Goal: Task Accomplishment & Management: Manage account settings

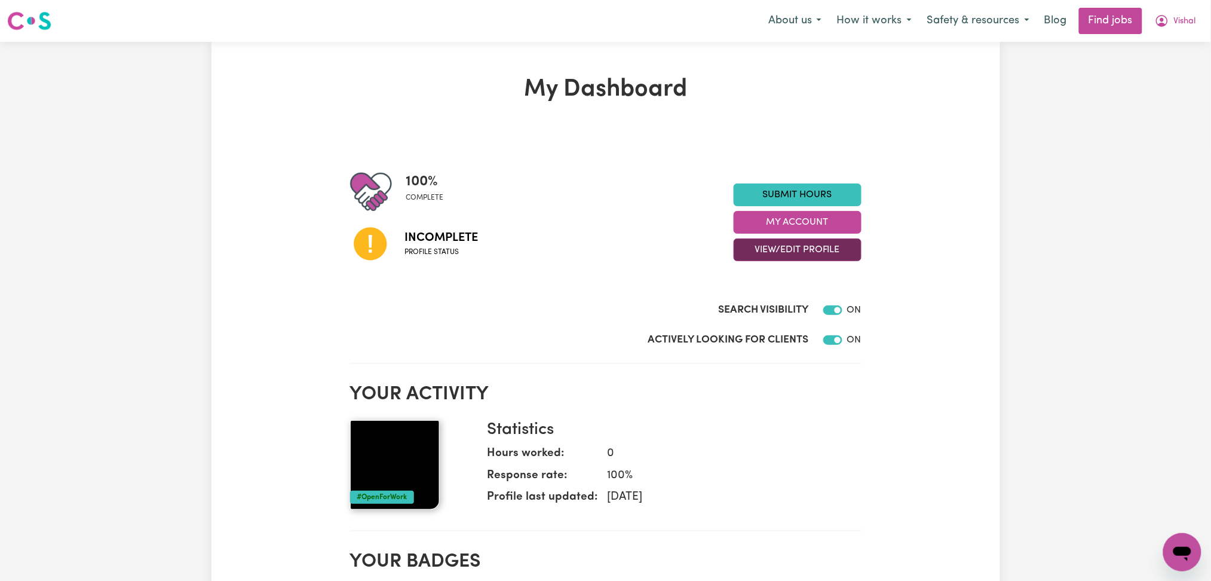
click at [791, 252] on button "View/Edit Profile" at bounding box center [798, 249] width 128 height 23
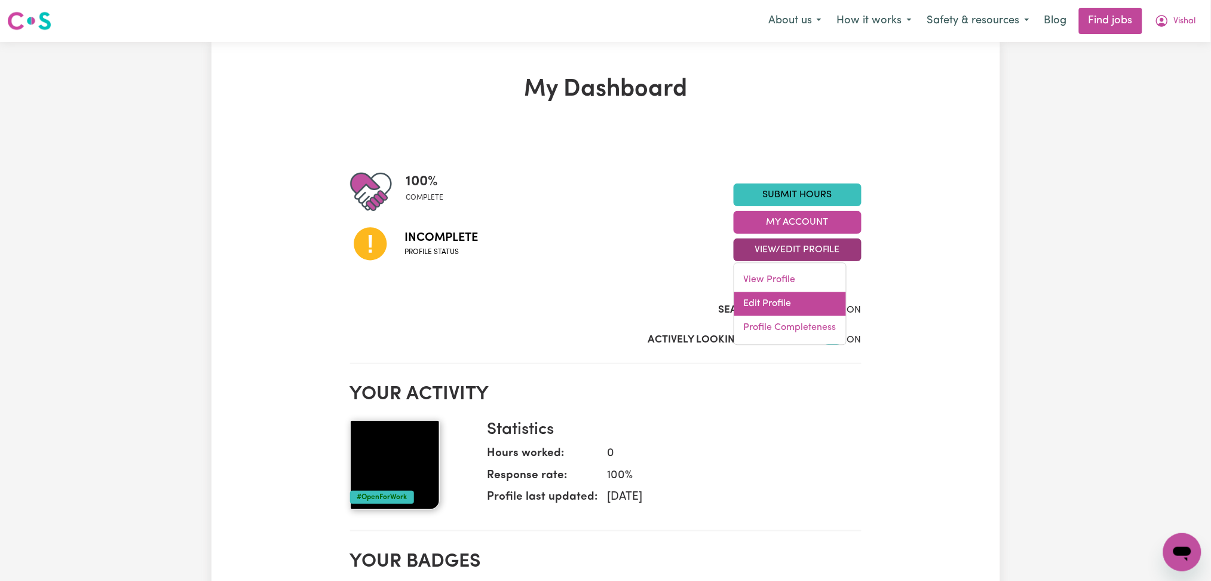
click at [781, 304] on link "Edit Profile" at bounding box center [791, 304] width 112 height 24
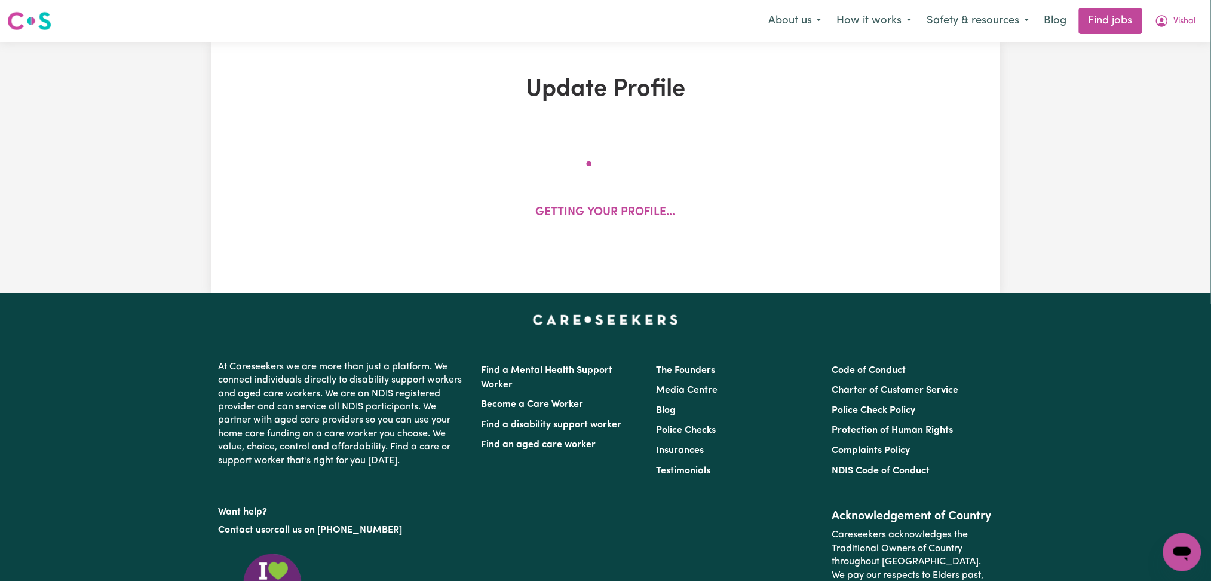
select select "[DEMOGRAPHIC_DATA]"
select select "[DEMOGRAPHIC_DATA] Work Visa"
select select "Studying a healthcare related degree or qualification"
select select "57"
select select "74"
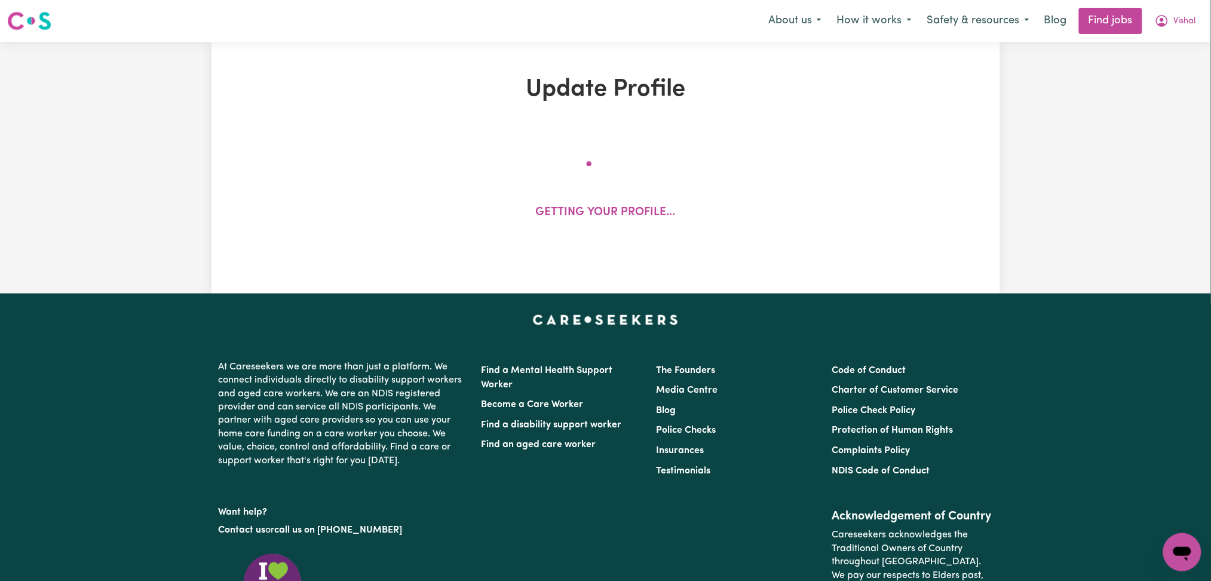
select select "84"
select select "94"
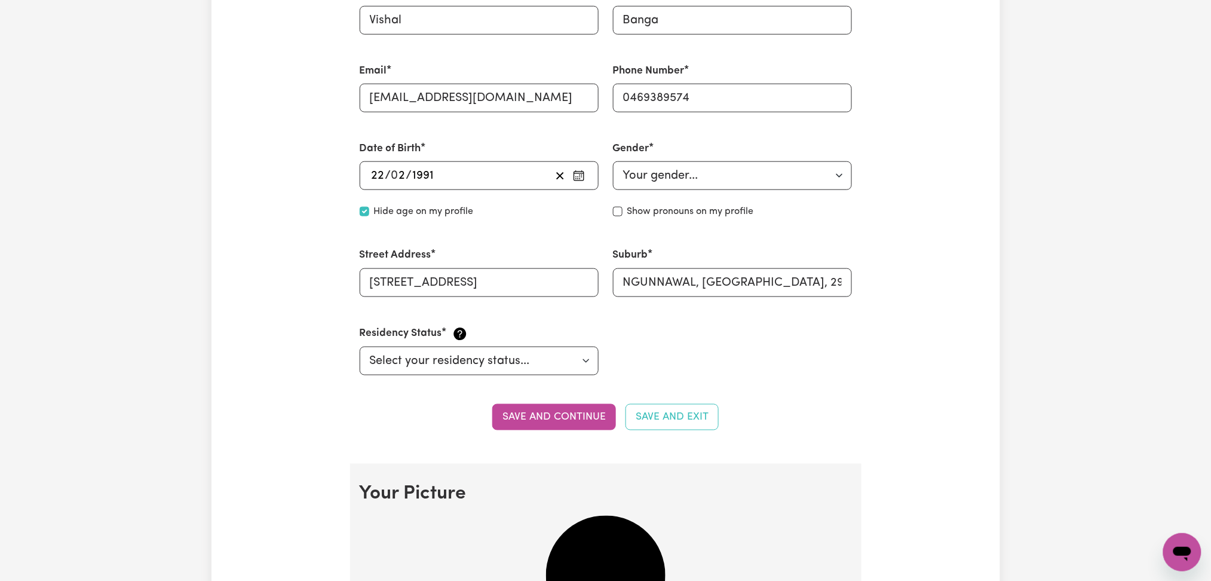
scroll to position [797, 0]
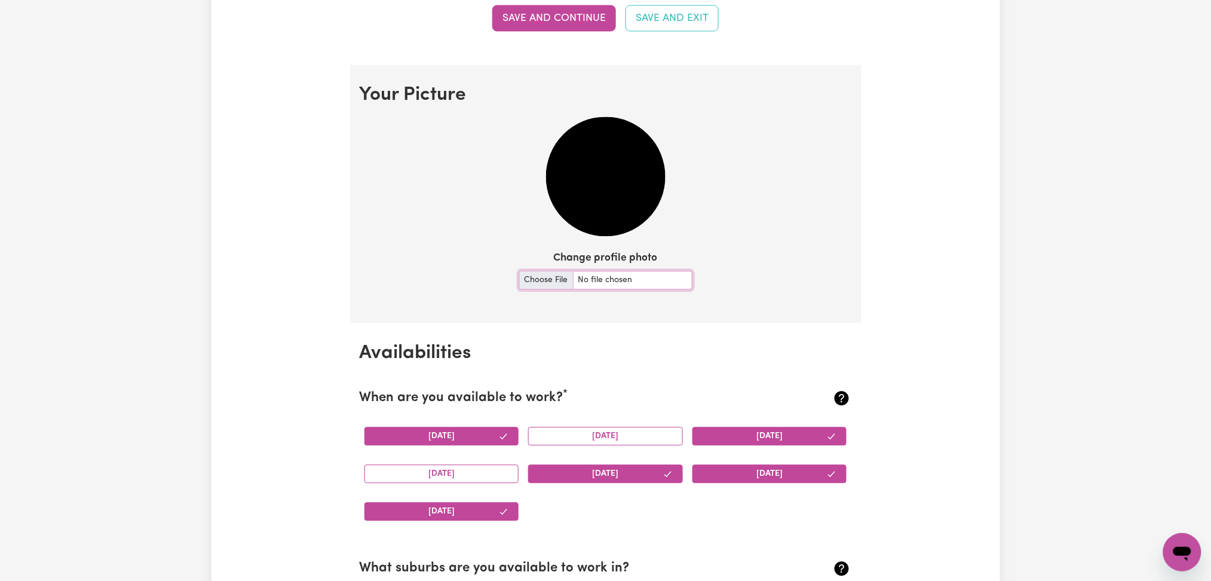
click at [539, 280] on input "Change profile photo" at bounding box center [605, 280] width 173 height 19
type input "C:\fakepath\[PERSON_NAME] prof pict.jpeg"
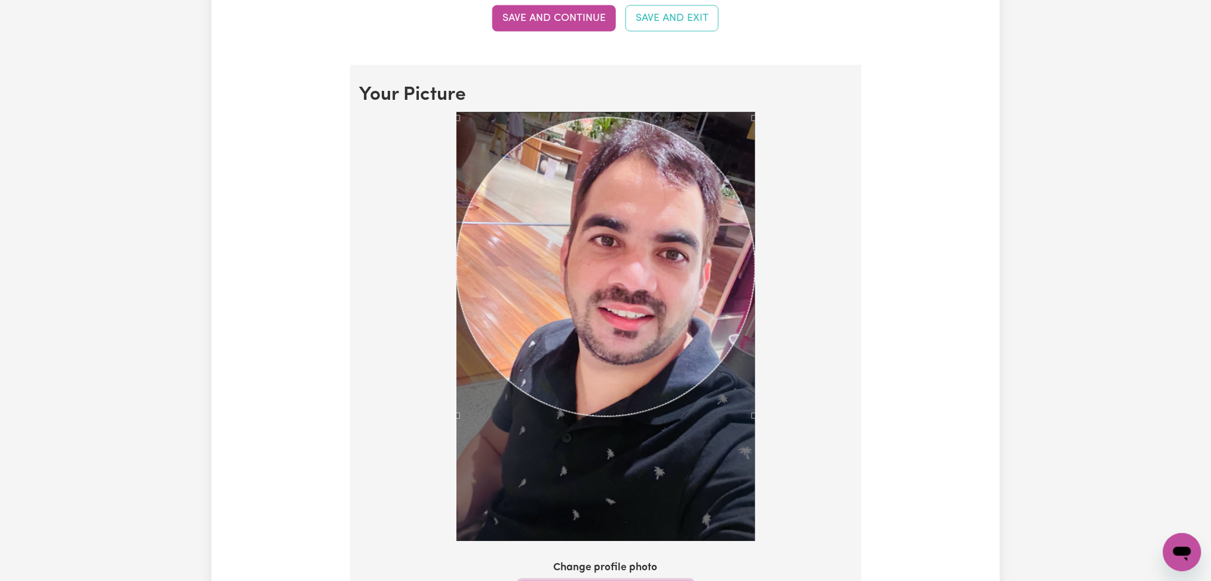
click at [623, 286] on div "Use the arrow keys to move the crop selection area" at bounding box center [606, 267] width 299 height 299
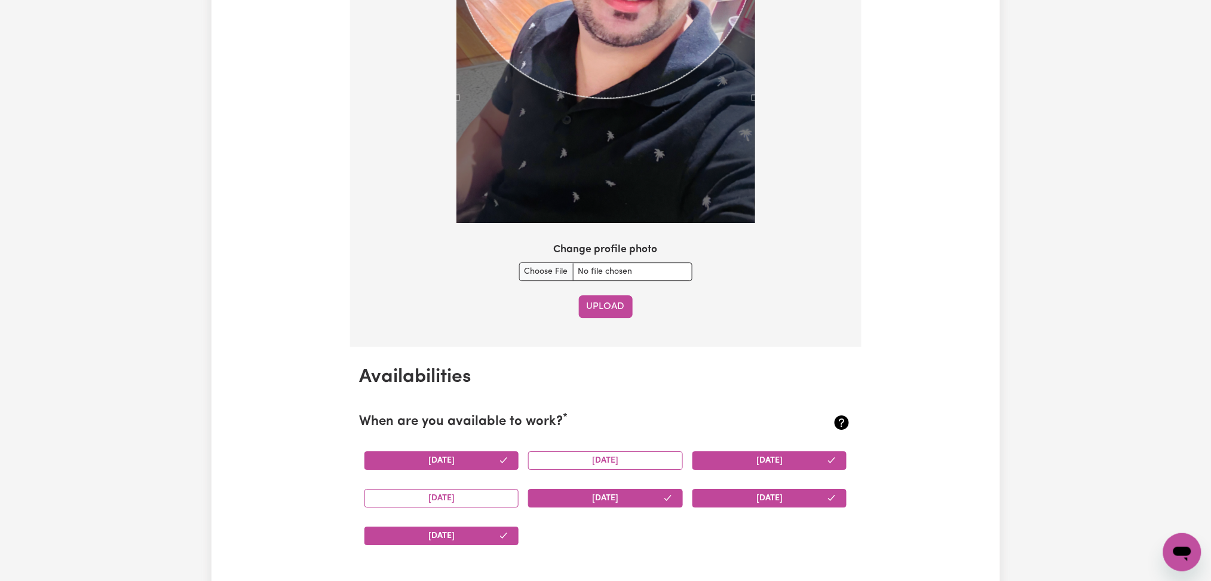
click at [627, 299] on button "Upload" at bounding box center [606, 306] width 54 height 23
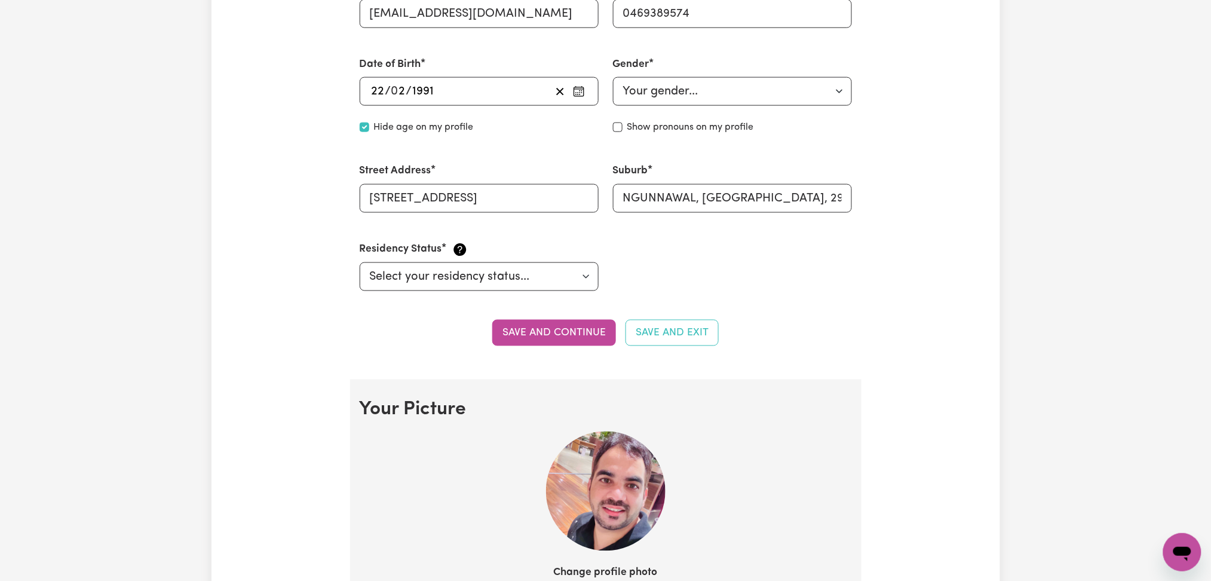
scroll to position [243, 0]
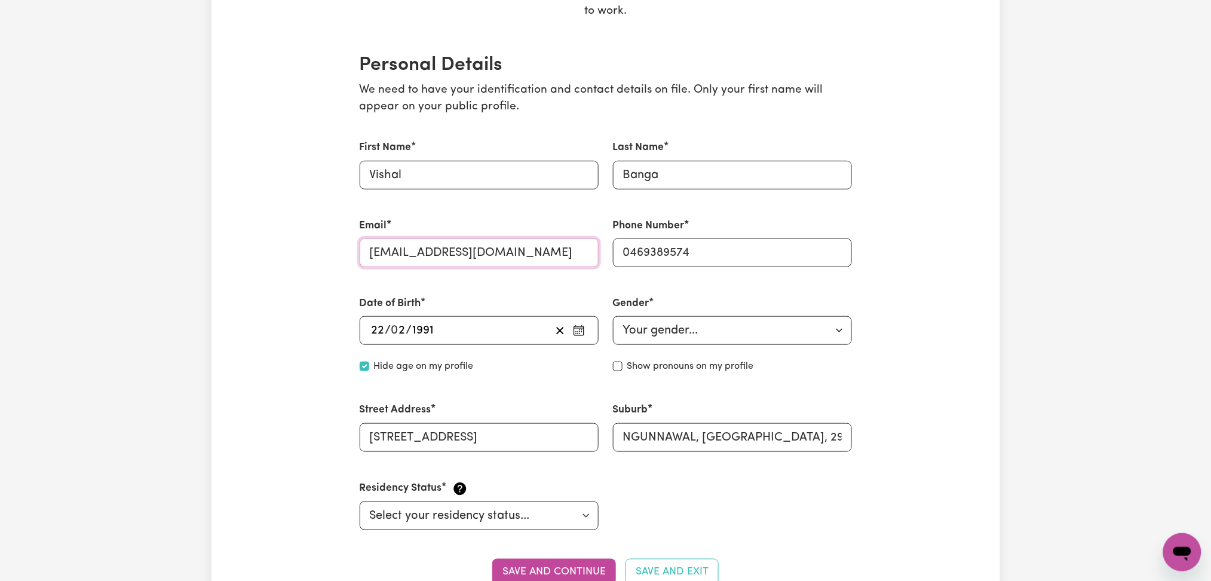
click at [427, 256] on input "[EMAIL_ADDRESS][DOMAIN_NAME]" at bounding box center [479, 252] width 239 height 29
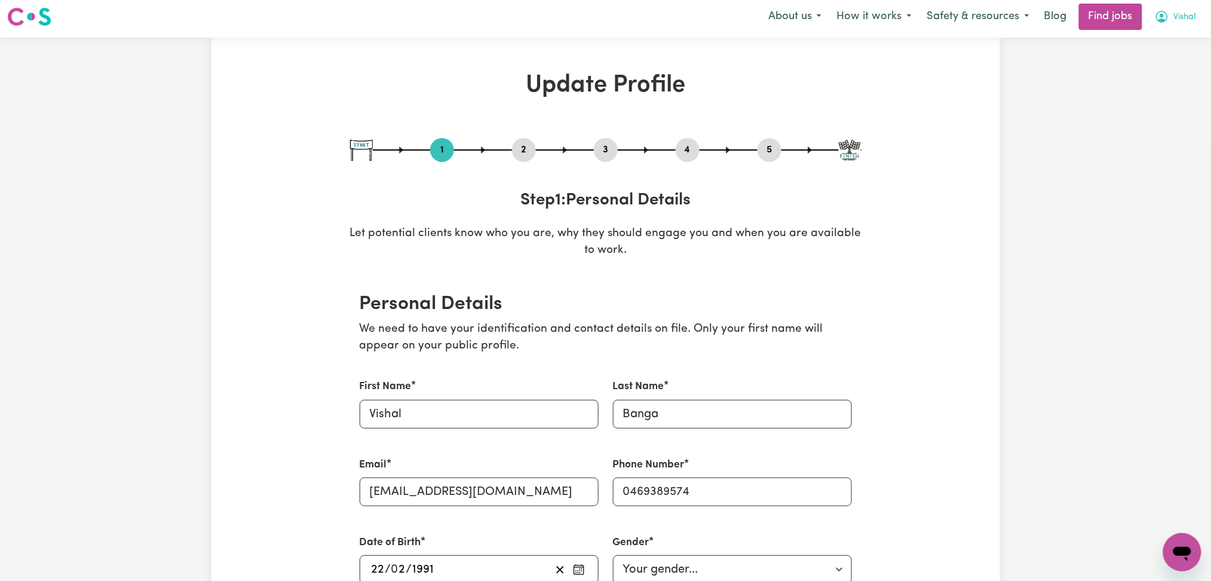
click at [1177, 20] on span "Vishal" at bounding box center [1185, 17] width 22 height 13
click at [1162, 88] on link "Logout" at bounding box center [1156, 87] width 94 height 23
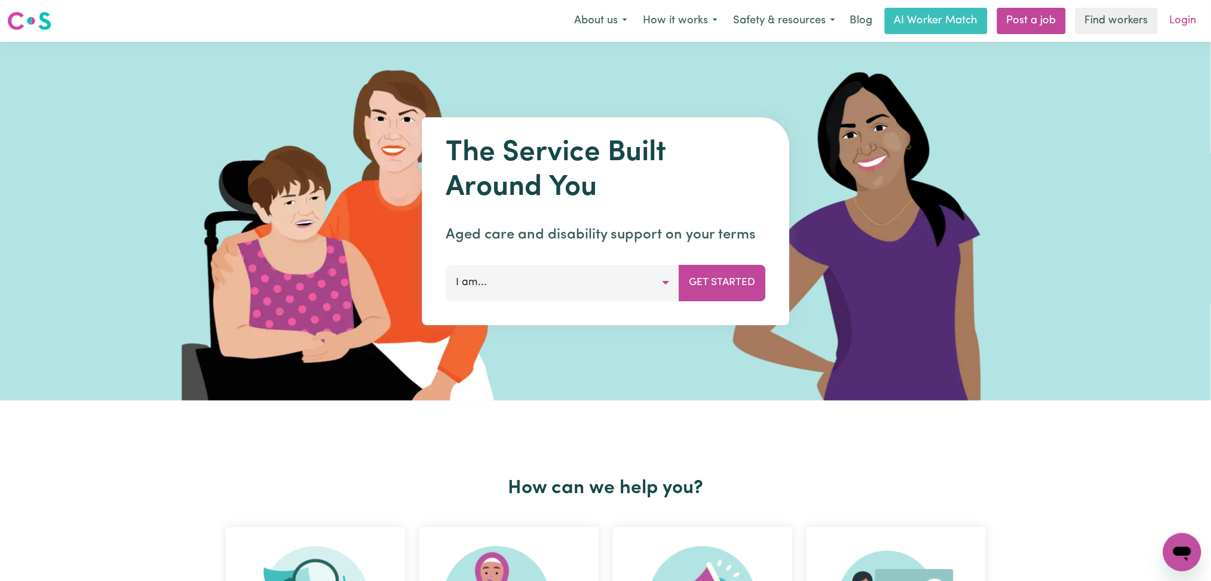
click at [1193, 22] on link "Login" at bounding box center [1183, 21] width 41 height 26
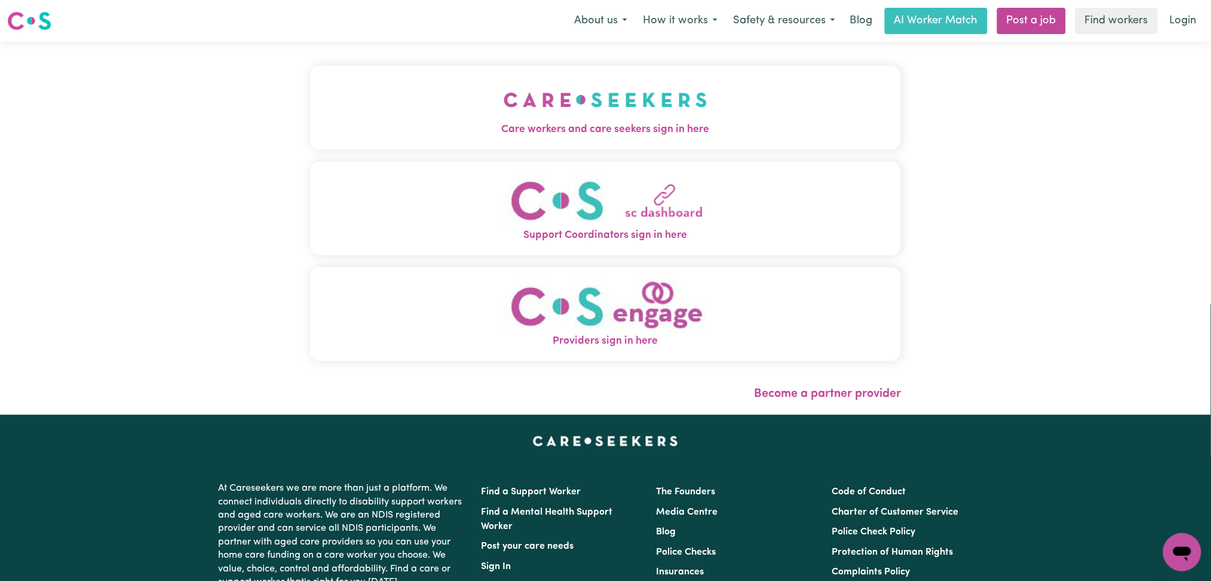
click at [346, 80] on button "Care workers and care seekers sign in here" at bounding box center [606, 108] width 592 height 84
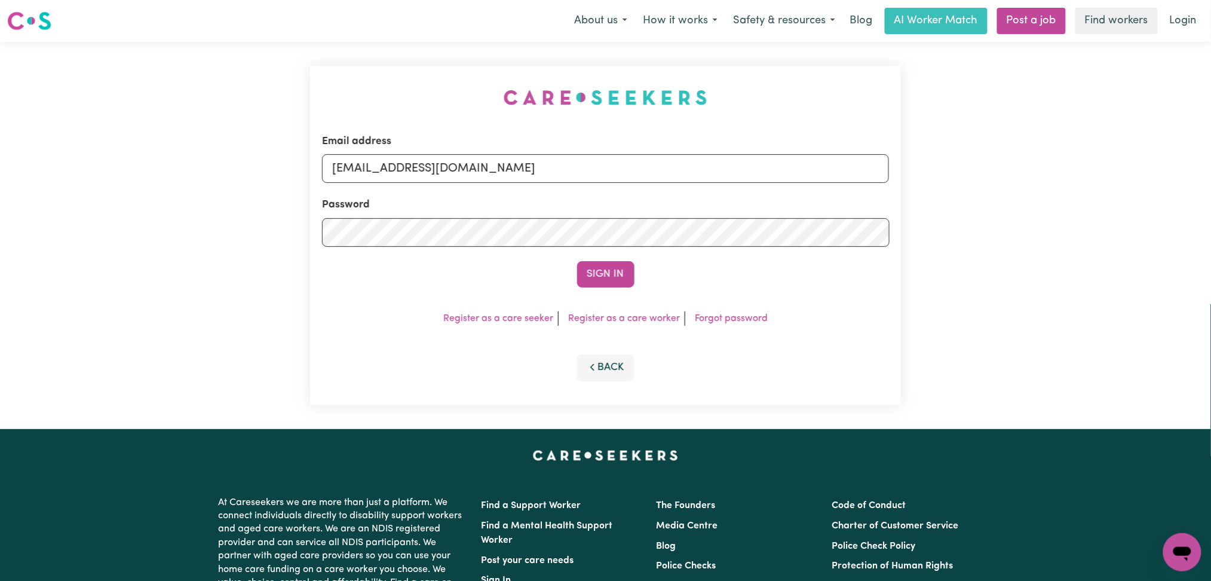
click at [555, 148] on div "Email address [EMAIL_ADDRESS][DOMAIN_NAME]" at bounding box center [606, 158] width 568 height 49
drag, startPoint x: 508, startPoint y: 175, endPoint x: 503, endPoint y: 180, distance: 7.6
click at [507, 176] on input "[EMAIL_ADDRESS][DOMAIN_NAME]" at bounding box center [606, 168] width 568 height 29
drag, startPoint x: 392, startPoint y: 159, endPoint x: 762, endPoint y: 158, distance: 369.9
click at [762, 158] on input "Superuser~[EMAIL_ADDRESS][DOMAIN_NAME]" at bounding box center [606, 168] width 568 height 29
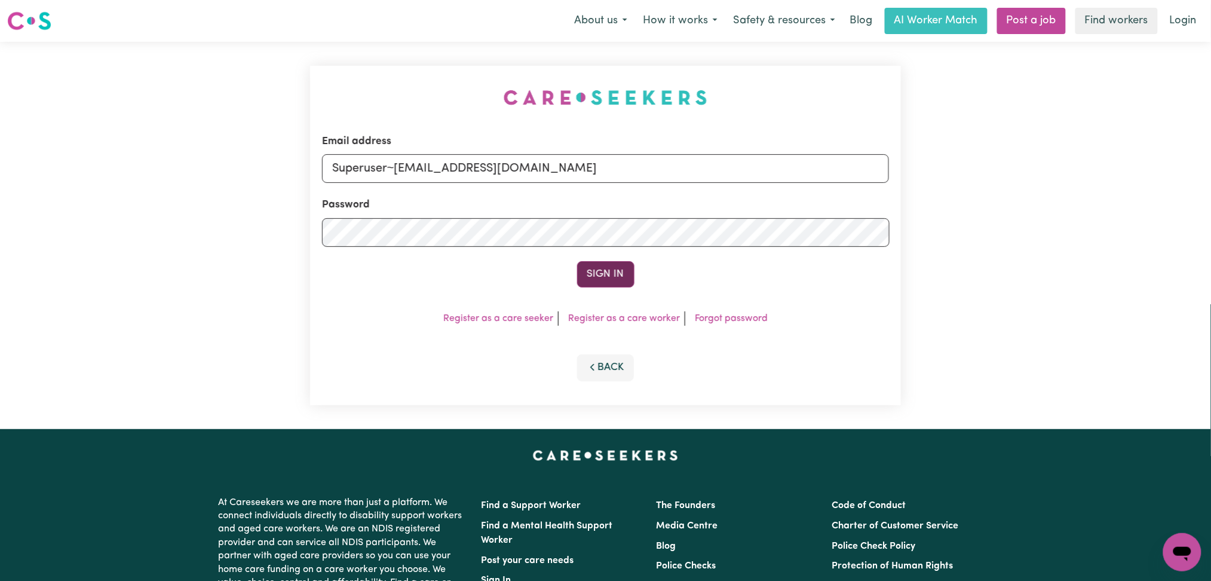
type input "Superuser~[EMAIL_ADDRESS][DOMAIN_NAME]"
click at [587, 270] on button "Sign In" at bounding box center [605, 274] width 57 height 26
